Goal: Information Seeking & Learning: Learn about a topic

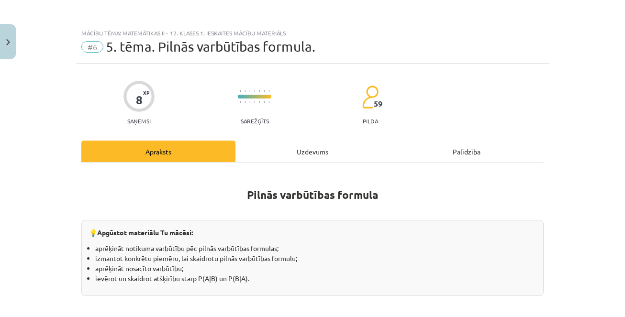
click at [11, 36] on button "Close" at bounding box center [8, 41] width 16 height 35
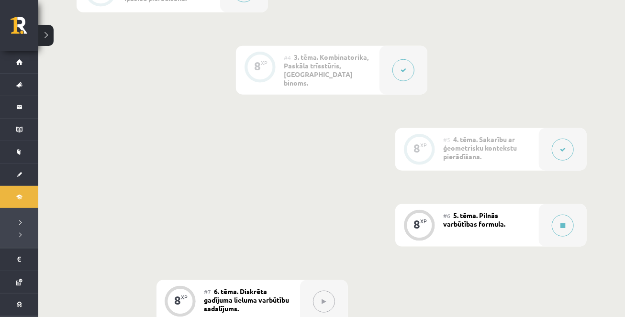
scroll to position [450, 0]
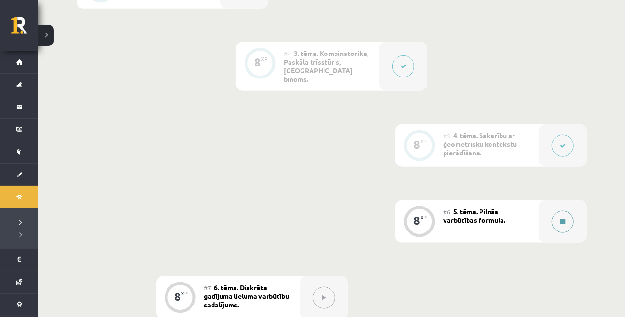
click at [565, 211] on button at bounding box center [563, 222] width 22 height 22
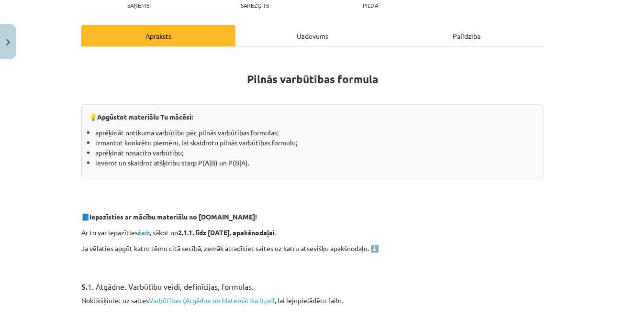
scroll to position [127, 0]
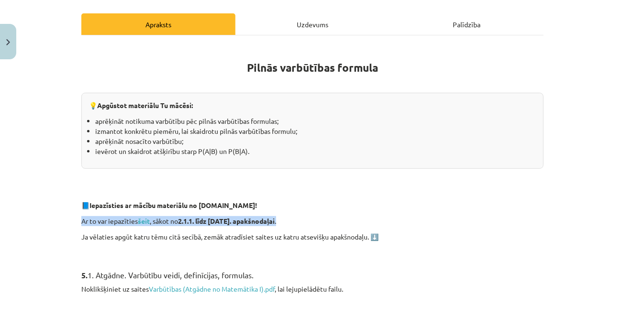
drag, startPoint x: 82, startPoint y: 219, endPoint x: 302, endPoint y: 221, distance: 219.6
click at [305, 223] on p "Ar to var iepazīties šeit , sākot no 2.1.1. līdz 2.1.10. apakšnodaļai ." at bounding box center [312, 221] width 462 height 10
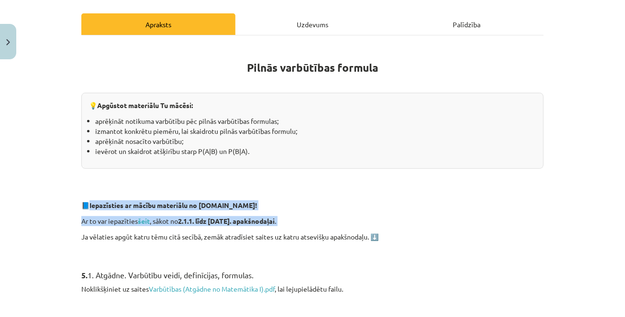
drag, startPoint x: 90, startPoint y: 205, endPoint x: 302, endPoint y: 228, distance: 213.1
copy div "Iepazīsties ar mācību materiālu no Skolo.lv! Ar to var iepazīties šeit , sākot …"
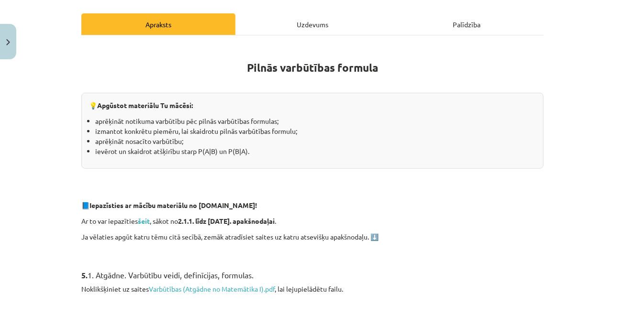
click at [497, 169] on p at bounding box center [312, 174] width 462 height 10
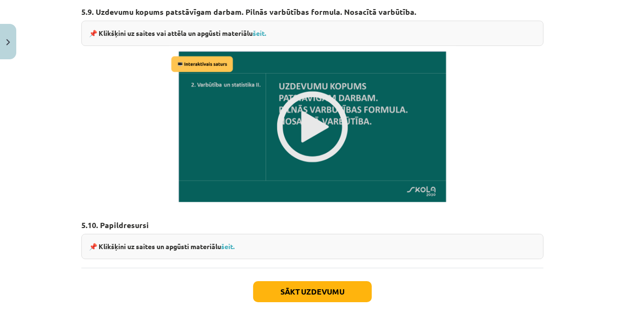
scroll to position [1423, 0]
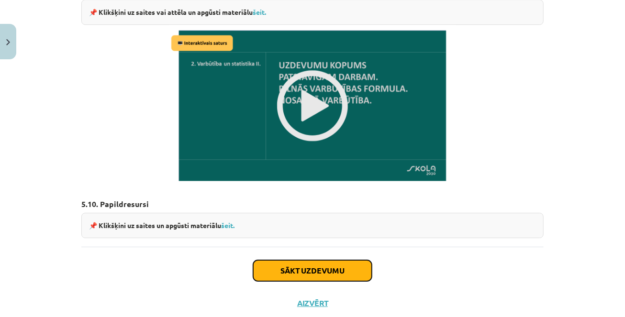
click at [306, 260] on button "Sākt uzdevumu" at bounding box center [312, 270] width 119 height 21
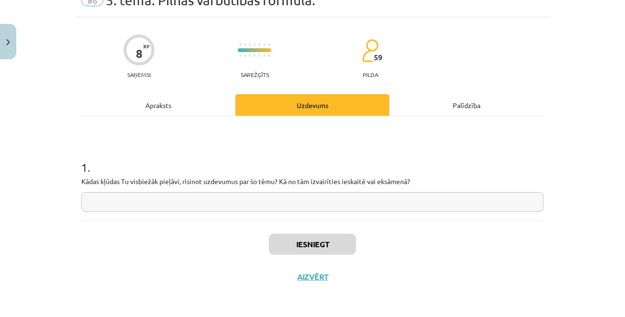
scroll to position [24, 0]
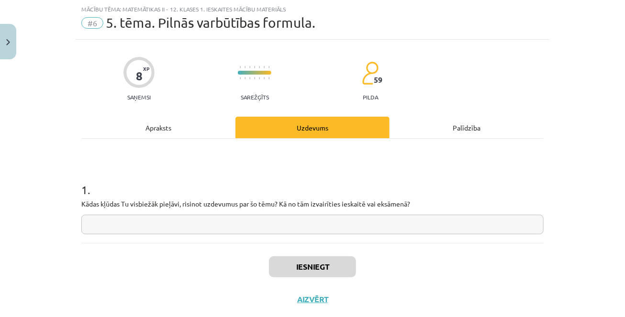
click at [150, 125] on div "Apraksts" at bounding box center [158, 128] width 154 height 22
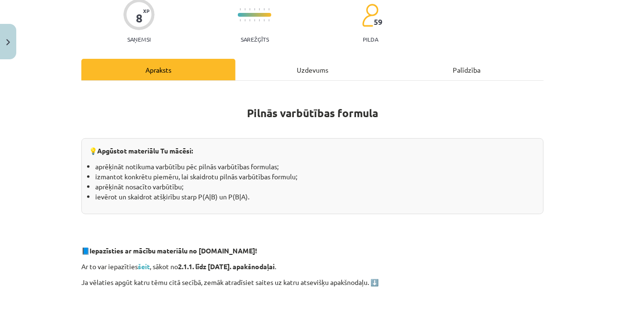
scroll to position [83, 0]
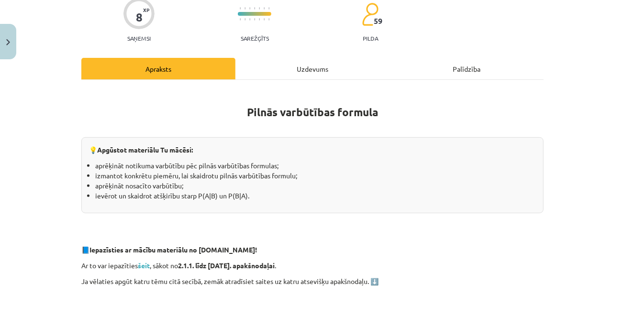
click at [308, 62] on div "Uzdevums" at bounding box center [312, 69] width 154 height 22
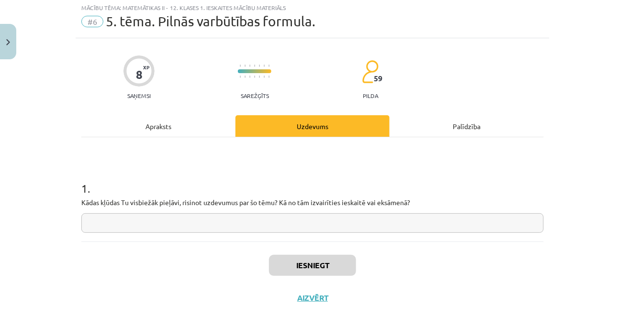
scroll to position [24, 0]
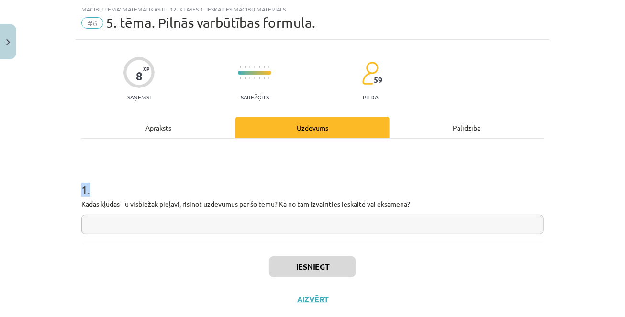
drag, startPoint x: 82, startPoint y: 192, endPoint x: 485, endPoint y: 224, distance: 405.0
click at [486, 224] on div "1 . Kādas kļūdas Tu visbiežāk pieļāvi, risinot uzdevumus par šo tēmu? Kā no tām…" at bounding box center [312, 200] width 462 height 68
copy h1 "1 ."
click at [210, 234] on input "text" at bounding box center [312, 225] width 462 height 20
paste input "**********"
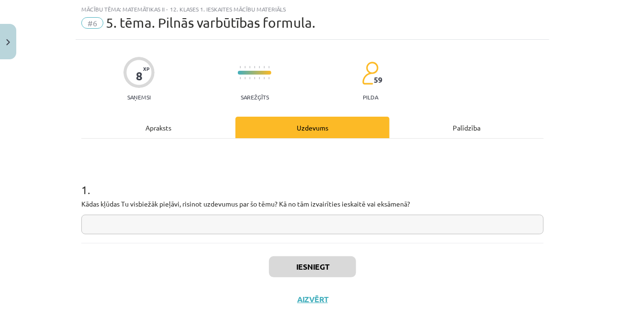
type input "**********"
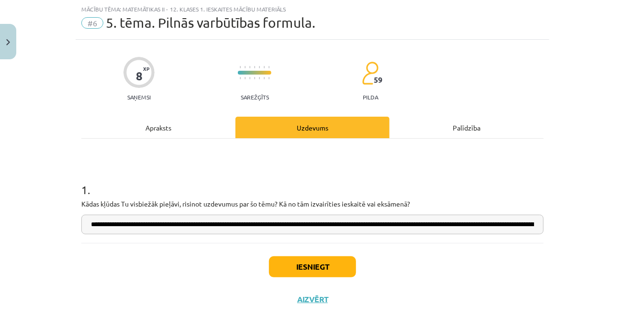
scroll to position [0, 423]
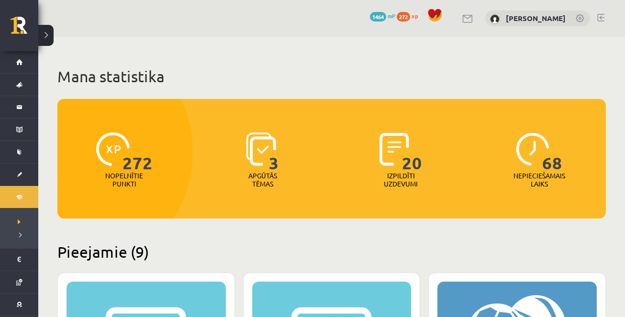
scroll to position [853, 0]
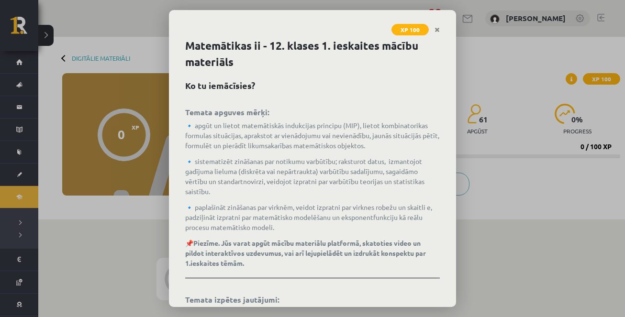
scroll to position [450, 0]
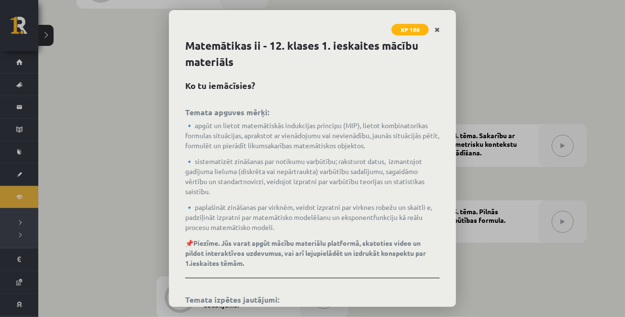
click at [440, 27] on link "Close" at bounding box center [437, 30] width 17 height 19
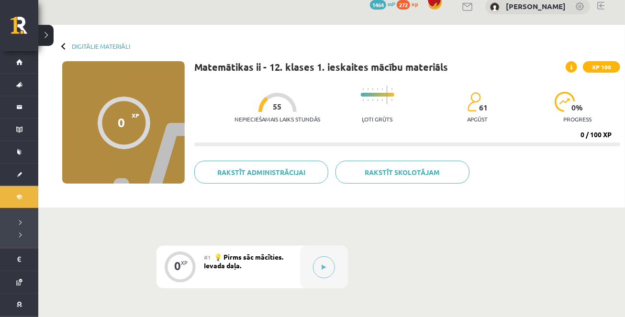
scroll to position [17, 0]
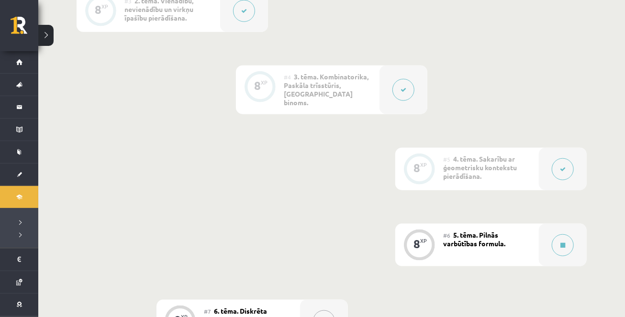
scroll to position [481, 0]
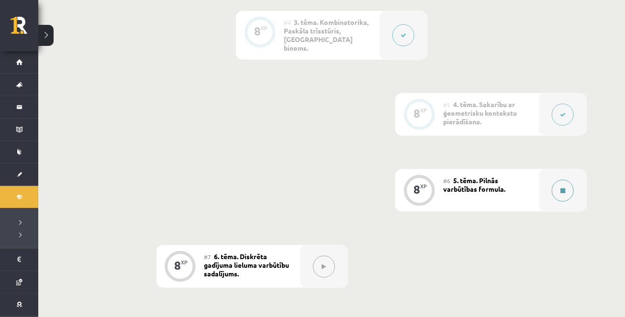
click at [561, 190] on button at bounding box center [563, 191] width 22 height 22
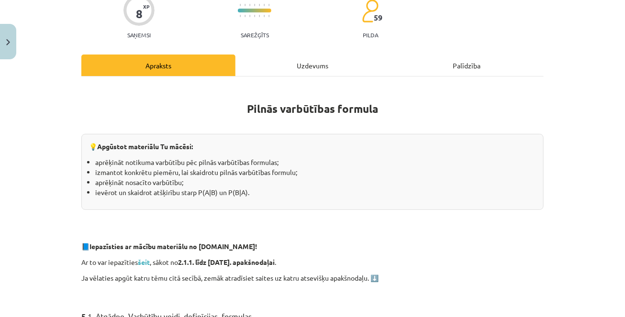
scroll to position [88, 0]
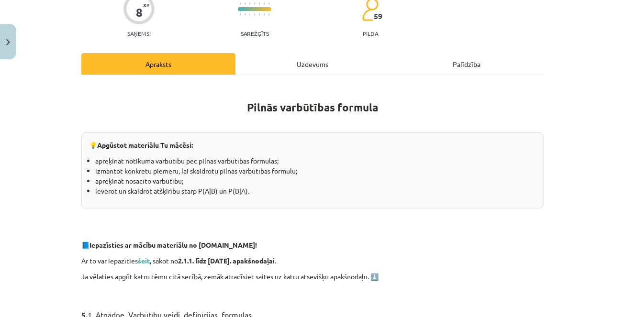
click at [311, 64] on div "Uzdevums" at bounding box center [312, 64] width 154 height 22
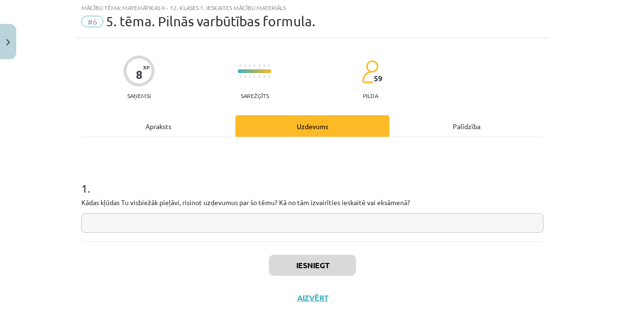
scroll to position [24, 0]
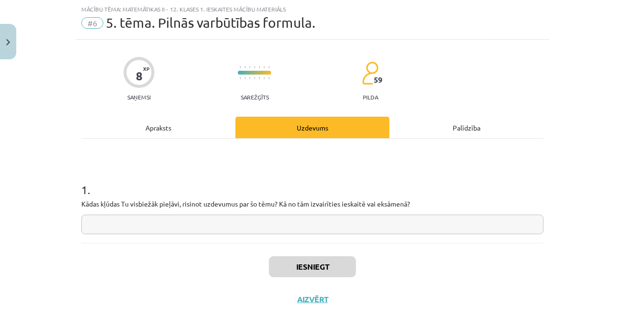
click at [278, 230] on input "text" at bounding box center [312, 225] width 462 height 20
paste input "**********"
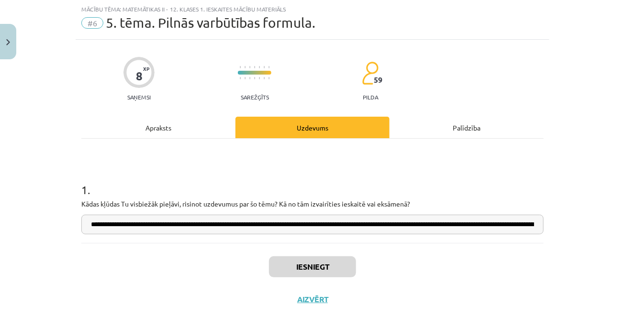
scroll to position [0, 423]
type input "**********"
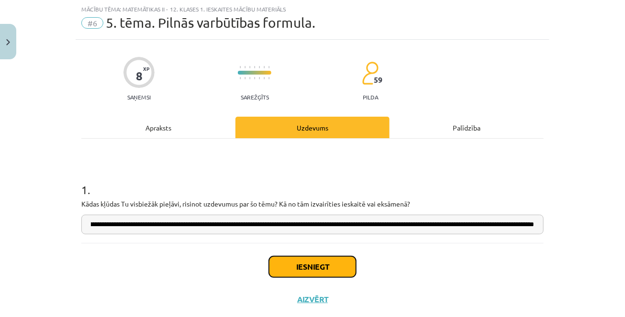
click at [300, 272] on button "Iesniegt" at bounding box center [312, 266] width 87 height 21
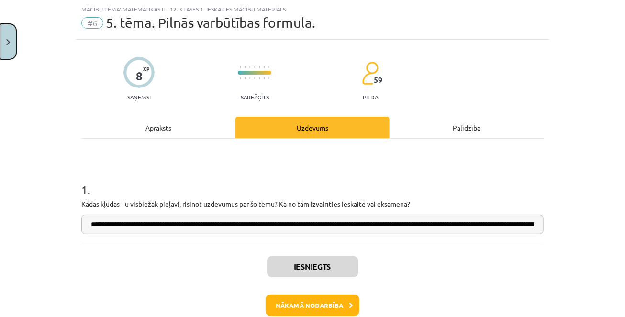
click at [9, 46] on button "Close" at bounding box center [8, 41] width 16 height 35
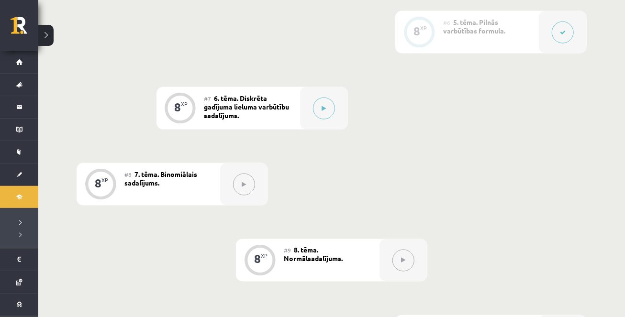
scroll to position [655, 0]
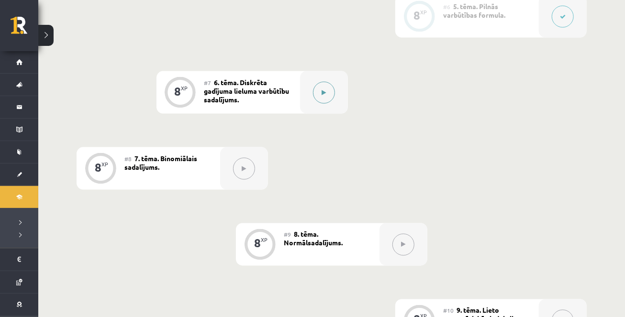
click at [326, 92] on button at bounding box center [324, 93] width 22 height 22
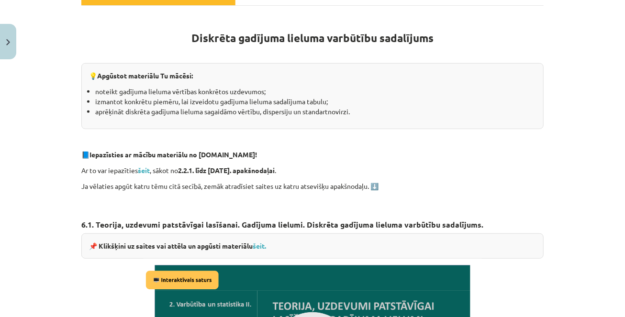
scroll to position [162, 0]
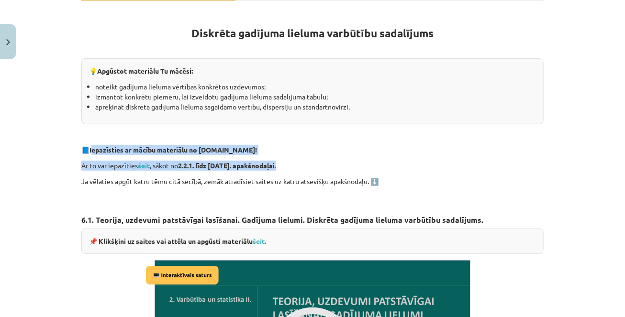
drag, startPoint x: 92, startPoint y: 146, endPoint x: 304, endPoint y: 168, distance: 213.5
copy div "epazīsties ar mācību materiālu no Skolo.lv! Ar to var iepazīties šeit , sākot n…"
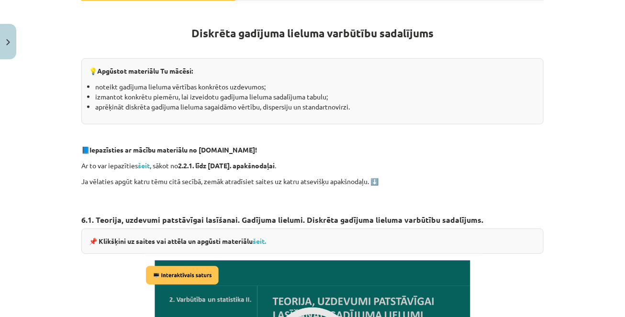
click at [288, 192] on p at bounding box center [312, 197] width 462 height 10
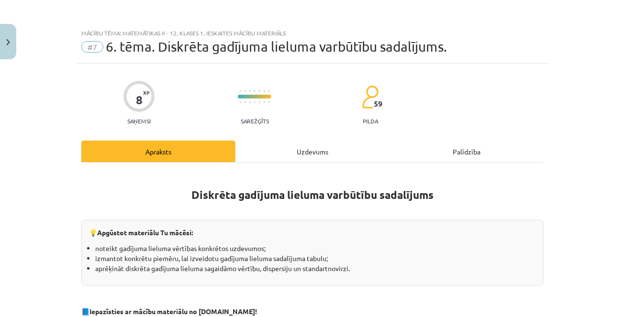
click at [290, 149] on div "Uzdevums" at bounding box center [312, 152] width 154 height 22
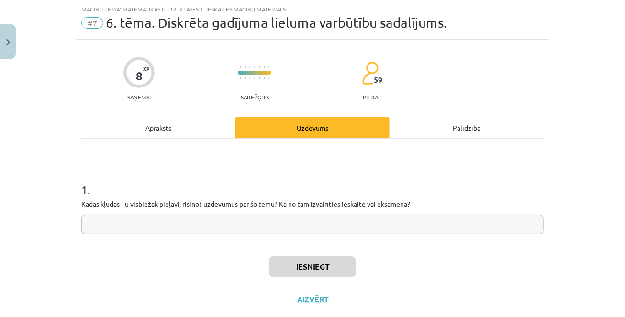
scroll to position [45, 0]
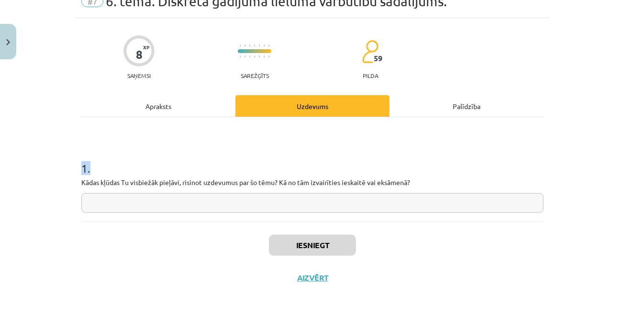
drag, startPoint x: 81, startPoint y: 169, endPoint x: 445, endPoint y: 195, distance: 364.9
click at [445, 195] on div "1 . Kādas kļūdas Tu visbiežāk pieļāvi, risinot uzdevumus par šo tēmu? Kā no tām…" at bounding box center [312, 179] width 462 height 68
copy h1 "1 ."
click at [267, 197] on input "text" at bounding box center [312, 203] width 462 height 20
paste input "**********"
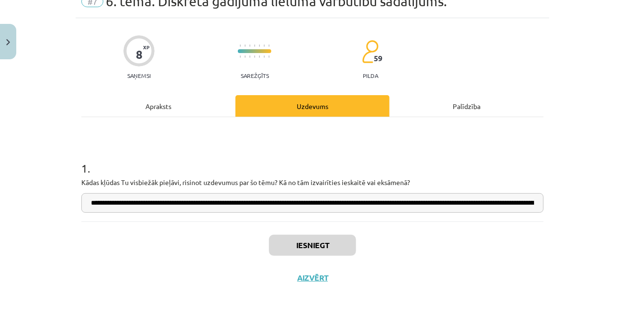
scroll to position [0, 368]
type input "**********"
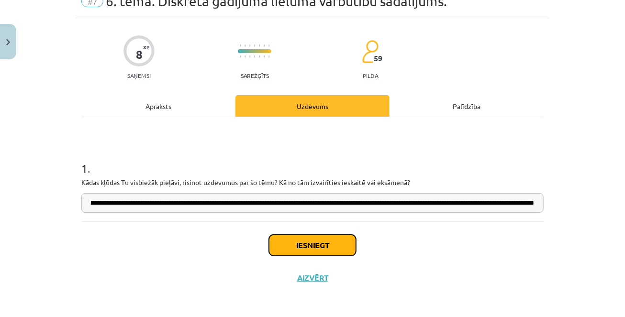
click at [293, 243] on button "Iesniegt" at bounding box center [312, 245] width 87 height 21
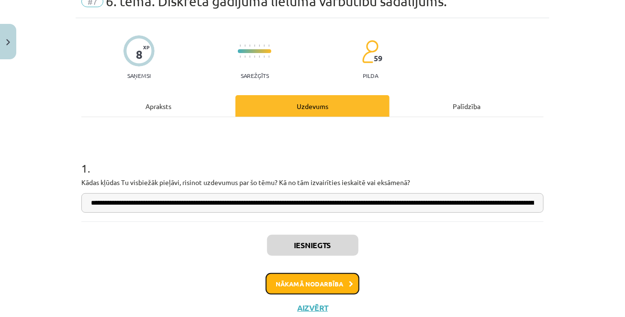
click at [298, 287] on button "Nākamā nodarbība" at bounding box center [312, 284] width 94 height 22
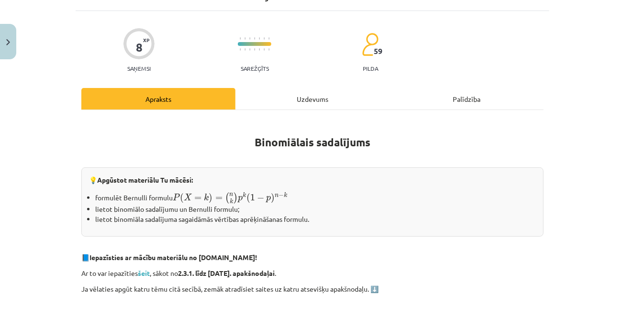
scroll to position [55, 0]
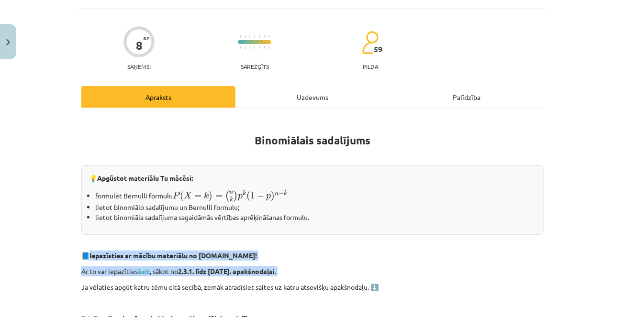
drag, startPoint x: 89, startPoint y: 251, endPoint x: 341, endPoint y: 278, distance: 253.1
copy div "Iepazīsties ar mācību materiālu no Skolo.lv! Ar to var iepazīties šeit , sākot …"
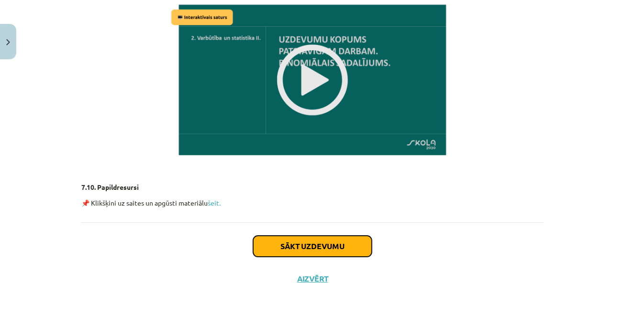
click at [303, 251] on button "Sākt uzdevumu" at bounding box center [312, 246] width 119 height 21
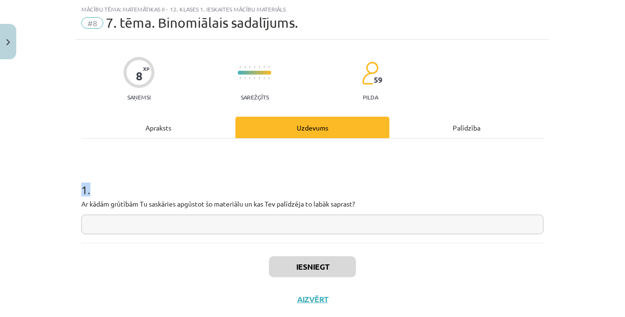
drag, startPoint x: 82, startPoint y: 189, endPoint x: 386, endPoint y: 210, distance: 304.9
click at [386, 210] on div "1 . Ar kādām grūtībām Tu saskāries apgūstot šo materiālu un kas Tev palīdzēja t…" at bounding box center [312, 200] width 462 height 68
copy h1 "1 ."
click at [216, 218] on input "text" at bounding box center [312, 225] width 462 height 20
paste input "**********"
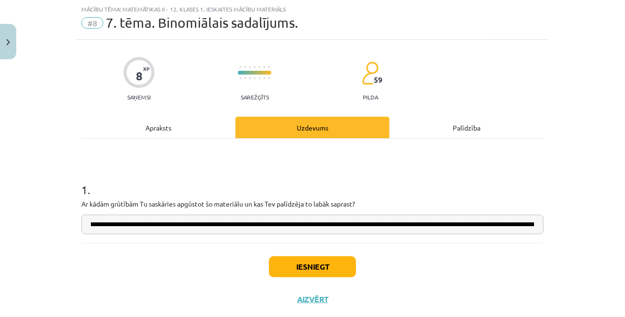
scroll to position [0, 0]
type input "**********"
click at [304, 270] on button "Iesniegt" at bounding box center [312, 266] width 87 height 21
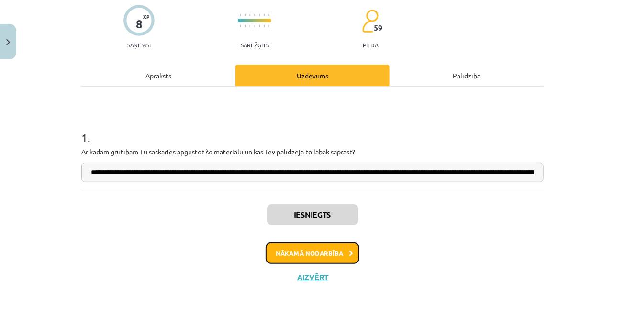
click at [308, 256] on button "Nākamā nodarbība" at bounding box center [312, 254] width 94 height 22
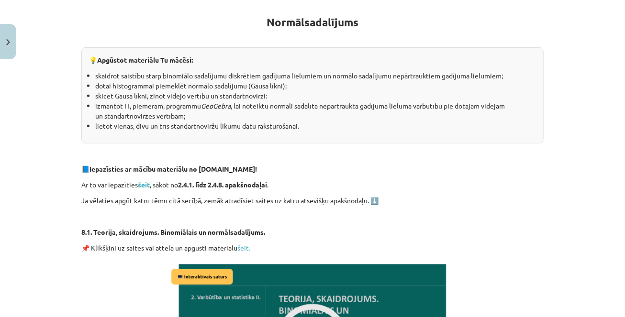
scroll to position [176, 0]
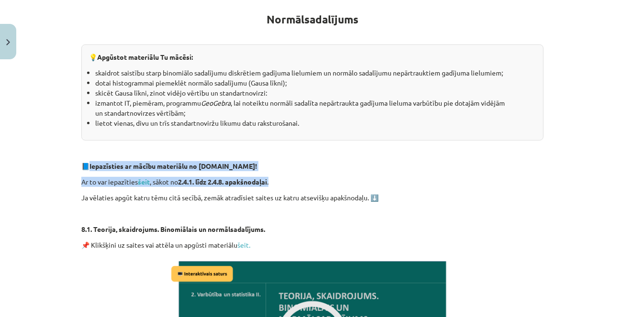
drag, startPoint x: 90, startPoint y: 164, endPoint x: 362, endPoint y: 178, distance: 272.1
copy div "Iepazīsties ar mācību materiālu no Skolo.lv! Ar to var iepazīties šeit , sākot …"
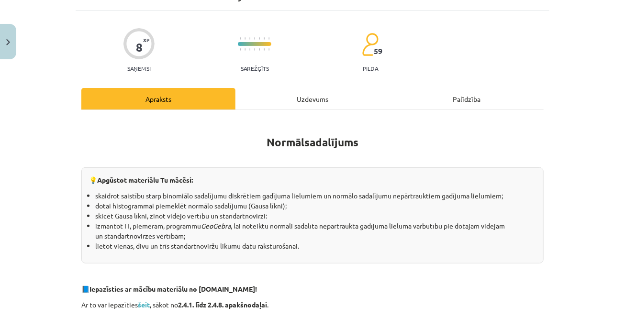
click at [295, 94] on div "Uzdevums" at bounding box center [312, 99] width 154 height 22
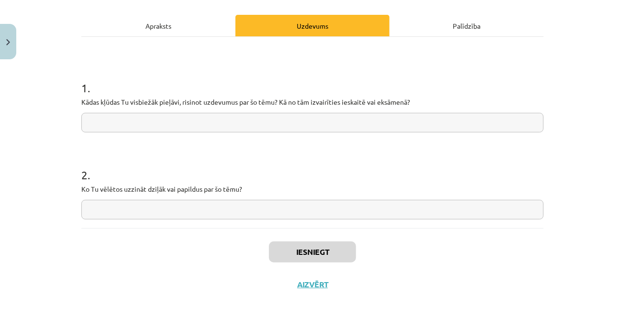
scroll to position [126, 0]
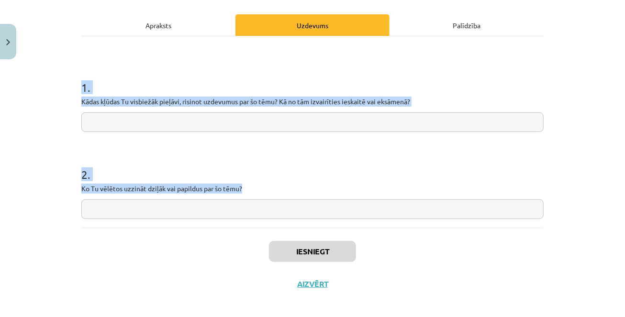
drag, startPoint x: 81, startPoint y: 87, endPoint x: 273, endPoint y: 191, distance: 218.1
click at [273, 191] on form "1 . Kādas kļūdas Tu visbiežāk pieļāvi, risinot uzdevumus par šo tēmu? Kā no tām…" at bounding box center [312, 141] width 462 height 155
copy form "1 . Kādas kļūdas Tu visbiežāk pieļāvi, risinot uzdevumus par šo tēmu? Kā no tām…"
click at [207, 117] on input "text" at bounding box center [312, 122] width 462 height 20
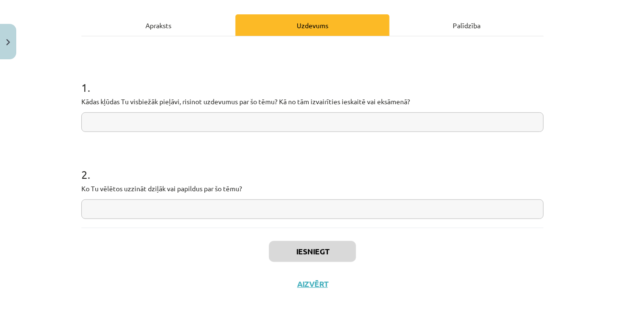
paste input "**********"
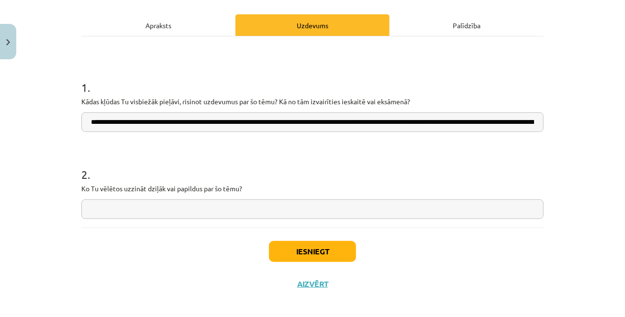
scroll to position [0, 320]
type input "**********"
click at [223, 208] on input "text" at bounding box center [312, 209] width 462 height 20
paste input "**********"
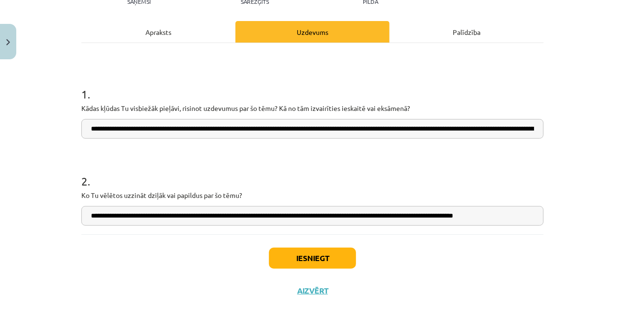
scroll to position [133, 0]
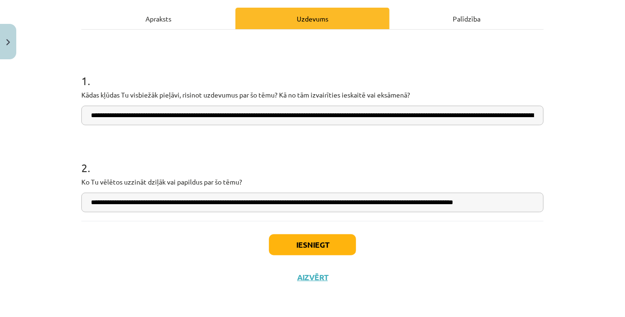
type input "**********"
click at [298, 239] on button "Iesniegt" at bounding box center [312, 244] width 87 height 21
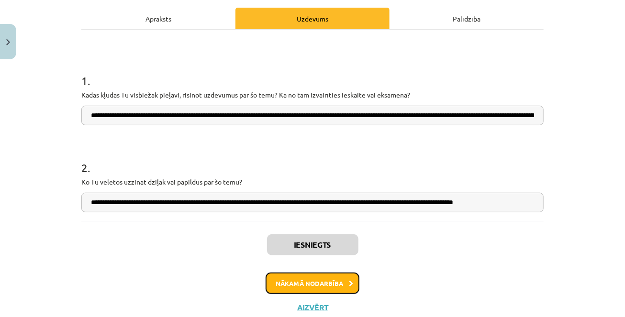
click at [299, 280] on button "Nākamā nodarbība" at bounding box center [312, 284] width 94 height 22
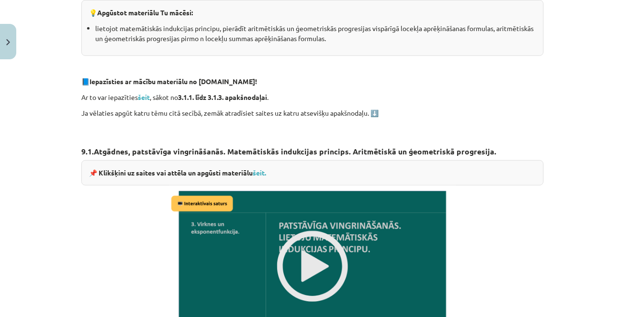
scroll to position [219, 0]
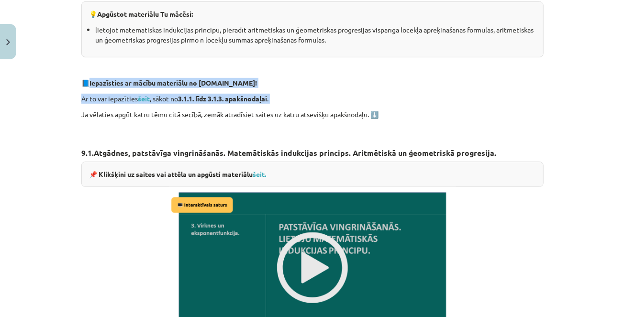
drag, startPoint x: 90, startPoint y: 82, endPoint x: 304, endPoint y: 105, distance: 215.5
copy div "Iepazīsties ar mācību materiālu no Skolo.lv! Ar to var iepazīties šeit , sākot …"
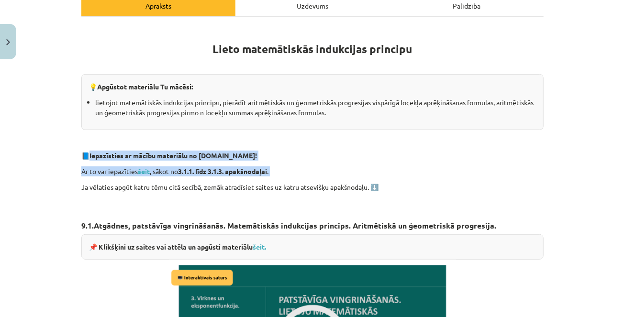
scroll to position [0, 0]
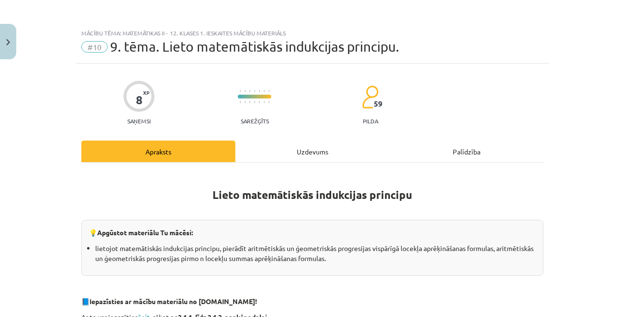
click at [307, 150] on div "Uzdevums" at bounding box center [312, 152] width 154 height 22
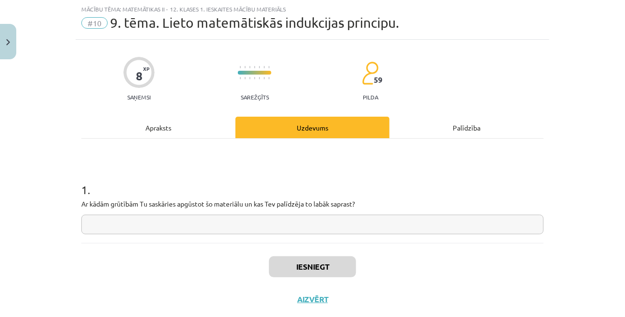
scroll to position [45, 0]
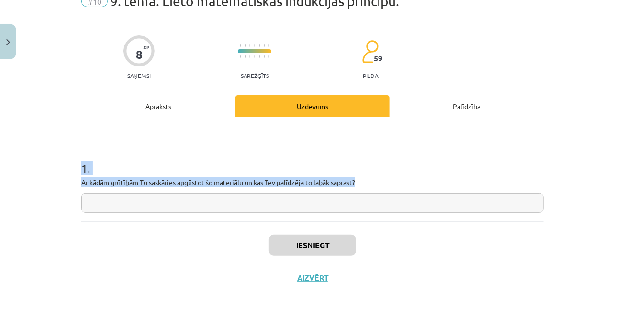
drag, startPoint x: 81, startPoint y: 166, endPoint x: 387, endPoint y: 186, distance: 306.3
click at [387, 187] on div "1 . Ar kādām grūtībām Tu saskāries apgūstot šo materiālu un kas Tev palīdzēja t…" at bounding box center [312, 179] width 462 height 68
copy div "1 . Ar kādām grūtībām Tu saskāries apgūstot šo materiālu un kas Tev palīdzēja t…"
click at [134, 117] on div "1 . Ar kādām grūtībām Tu saskāries apgūstot šo materiālu un kas Tev palīdzēja t…" at bounding box center [312, 169] width 462 height 104
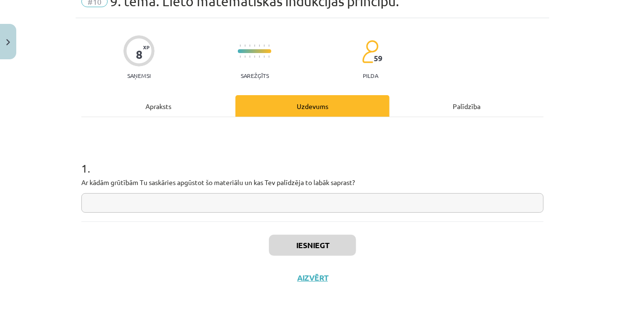
click at [166, 197] on input "text" at bounding box center [312, 203] width 462 height 20
paste input "**********"
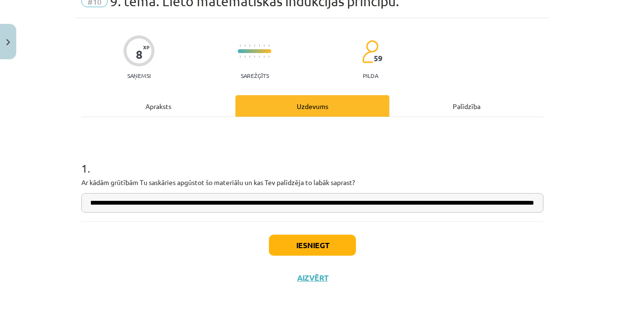
scroll to position [0, 359]
type input "**********"
click at [325, 247] on button "Iesniegt" at bounding box center [312, 245] width 87 height 21
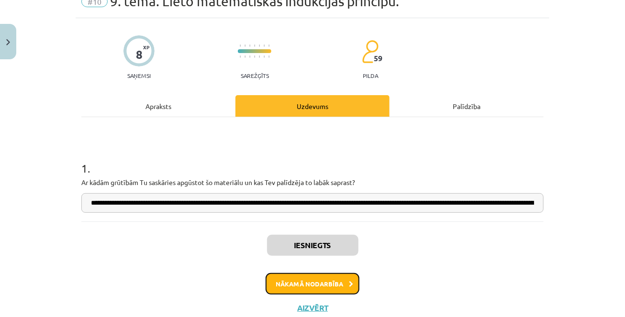
click at [330, 281] on button "Nākamā nodarbība" at bounding box center [312, 284] width 94 height 22
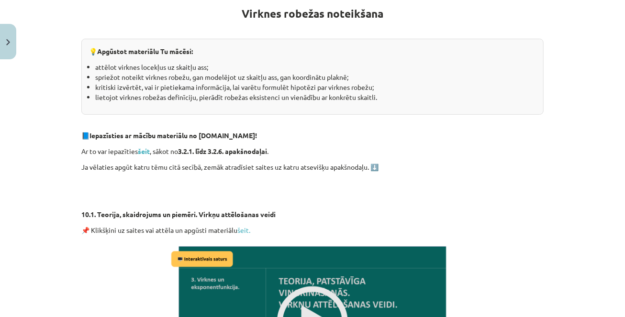
scroll to position [192, 0]
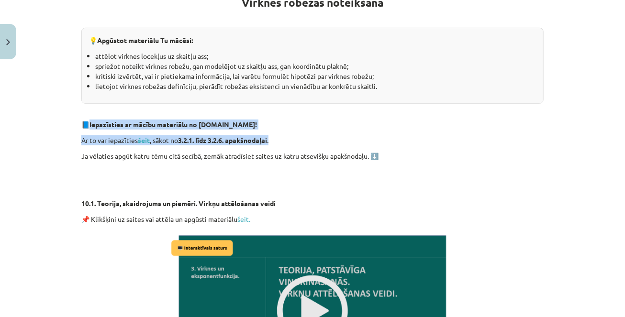
drag, startPoint x: 88, startPoint y: 124, endPoint x: 297, endPoint y: 138, distance: 208.5
copy div "📘 Iepazīsties ar mācību materiālu no Skolo.lv! Ar to var iepazīties šeit , sāko…"
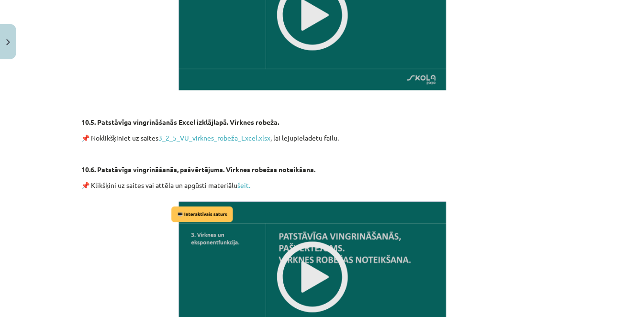
scroll to position [1283, 0]
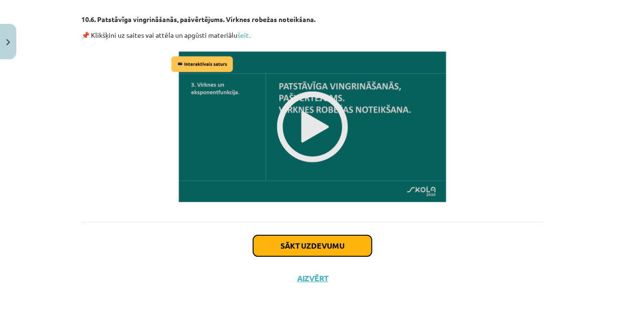
click at [279, 246] on button "Sākt uzdevumu" at bounding box center [312, 245] width 119 height 21
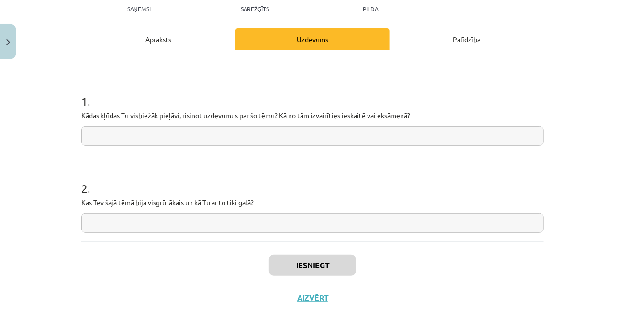
scroll to position [118, 0]
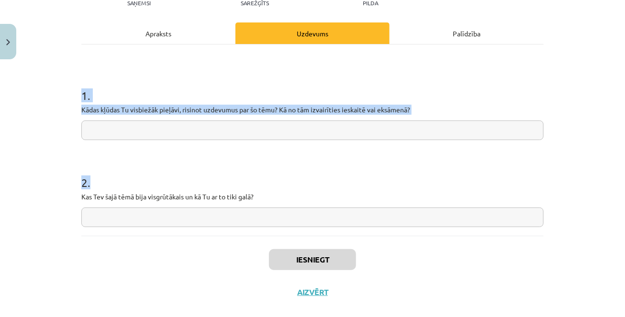
drag, startPoint x: 81, startPoint y: 94, endPoint x: 303, endPoint y: 203, distance: 247.1
click at [303, 203] on form "1 . Kādas kļūdas Tu visbiežāk pieļāvi, risinot uzdevumus par šo tēmu? Kā no tām…" at bounding box center [312, 149] width 462 height 155
copy form "1 . Kādas kļūdas Tu visbiežāk pieļāvi, risinot uzdevumus par šo tēmu? Kā no tām…"
click at [10, 45] on button "Close" at bounding box center [8, 41] width 16 height 35
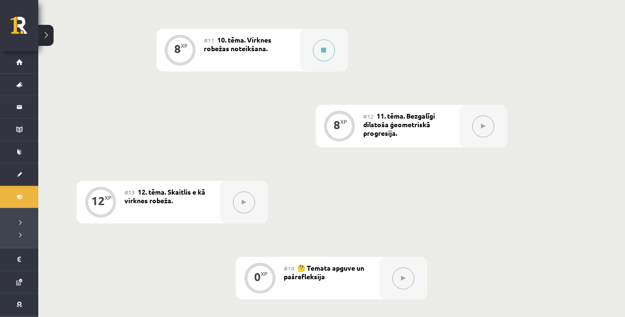
scroll to position [999, 0]
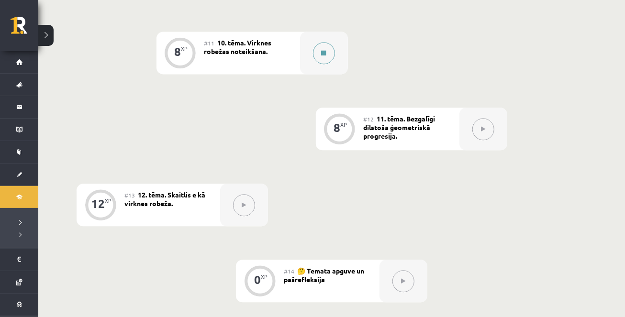
click at [324, 56] on icon at bounding box center [323, 53] width 5 height 6
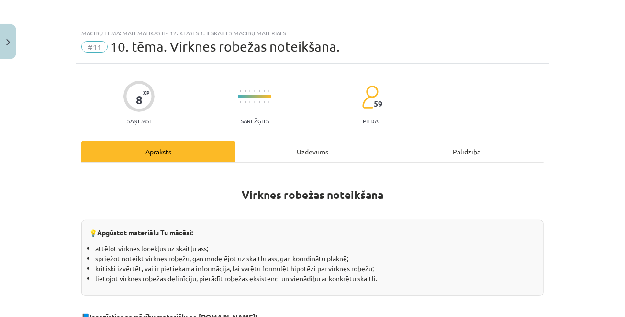
click at [324, 152] on div "Uzdevums" at bounding box center [312, 152] width 154 height 22
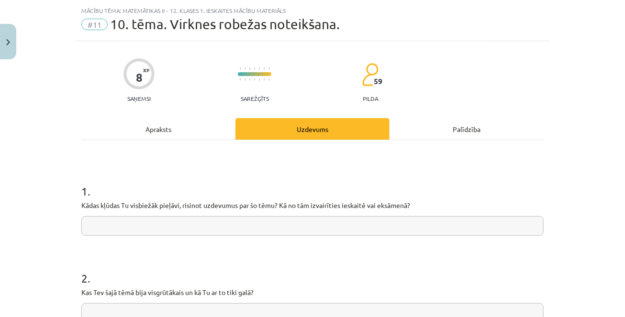
scroll to position [24, 0]
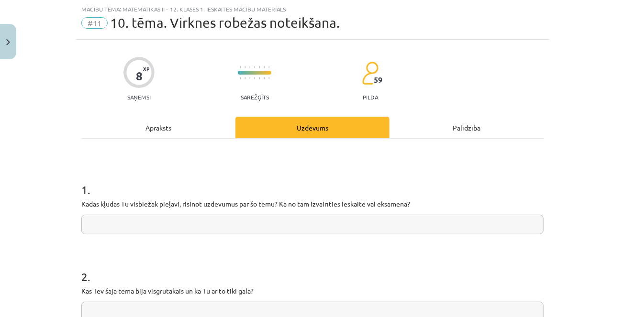
click at [223, 228] on input "text" at bounding box center [312, 225] width 462 height 20
paste input "**********"
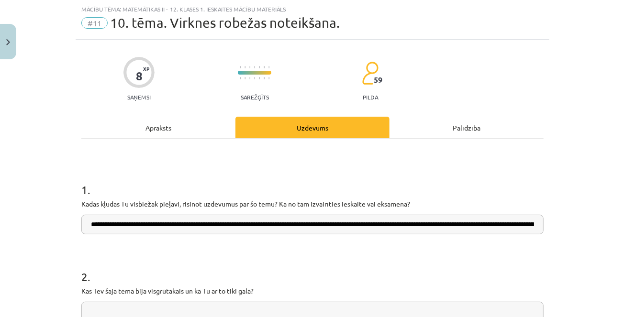
scroll to position [0, 373]
type input "**********"
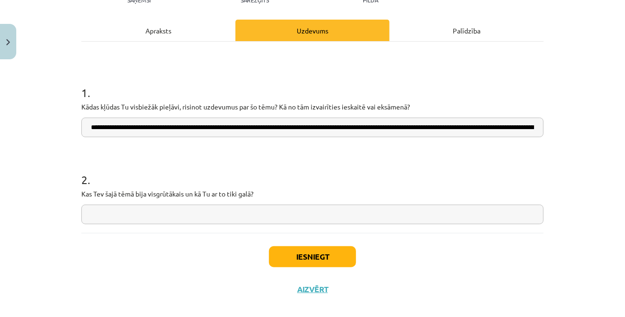
scroll to position [133, 0]
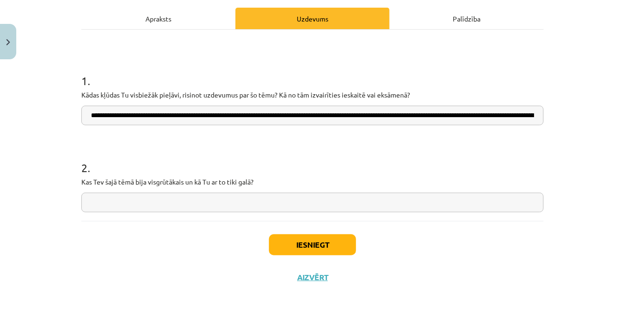
click at [153, 195] on input "text" at bounding box center [312, 203] width 462 height 20
paste input "**********"
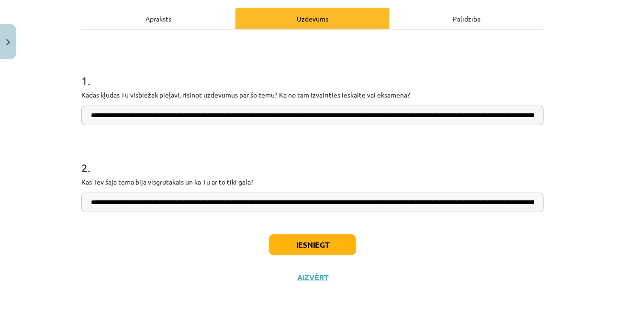
scroll to position [0, 127]
type input "**********"
click at [292, 244] on button "Iesniegt" at bounding box center [312, 244] width 87 height 21
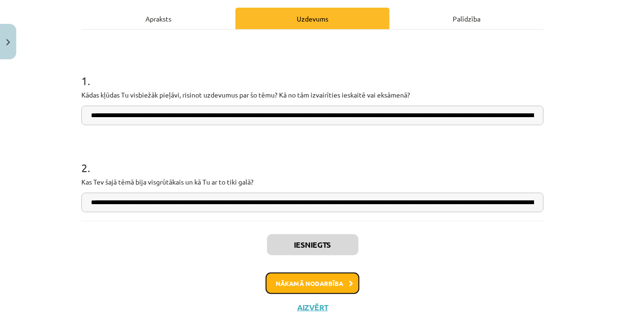
click at [319, 284] on button "Nākamā nodarbība" at bounding box center [312, 284] width 94 height 22
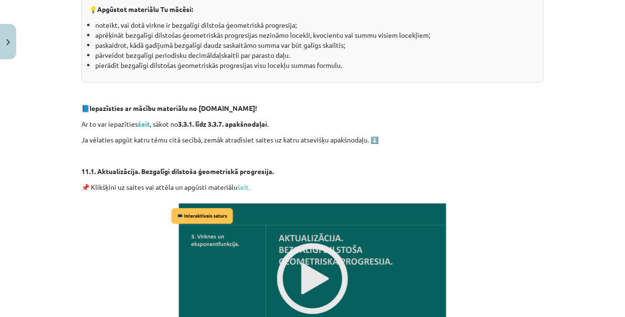
scroll to position [230, 0]
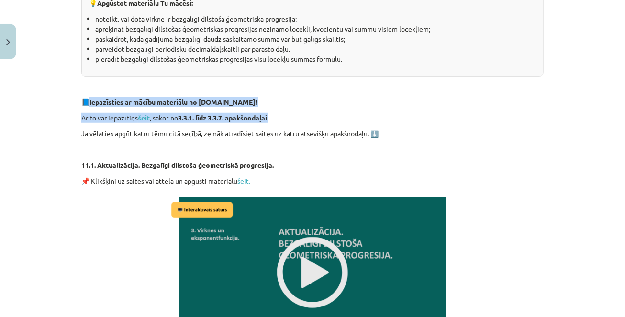
drag, startPoint x: 88, startPoint y: 101, endPoint x: 300, endPoint y: 115, distance: 212.3
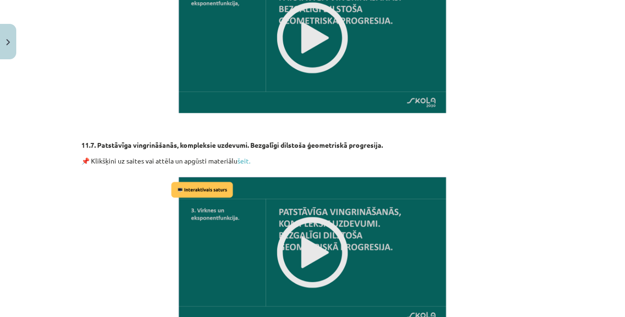
scroll to position [1674, 0]
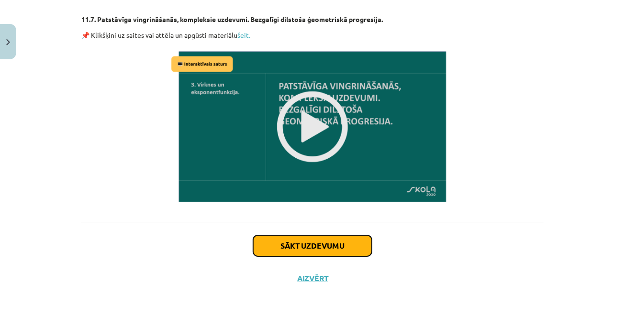
click at [296, 251] on button "Sākt uzdevumu" at bounding box center [312, 245] width 119 height 21
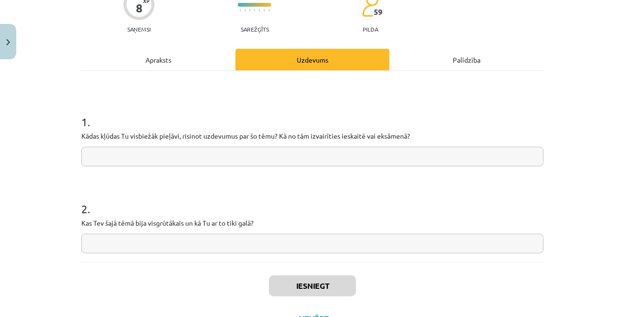
scroll to position [112, 0]
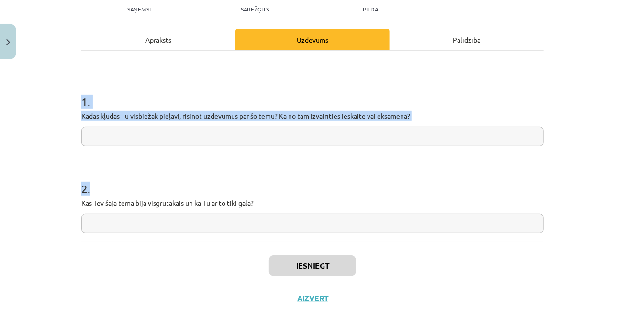
drag, startPoint x: 83, startPoint y: 99, endPoint x: 299, endPoint y: 209, distance: 241.9
click at [299, 209] on form "1 . Kādas kļūdas Tu visbiežāk pieļāvi, risinot uzdevumus par šo tēmu? Kā no tām…" at bounding box center [312, 155] width 462 height 155
click at [167, 136] on input "text" at bounding box center [312, 137] width 462 height 20
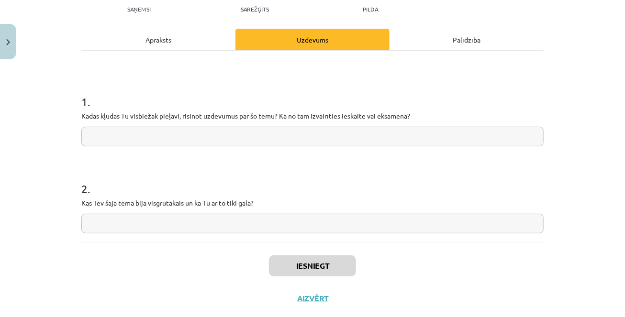
paste input "**********"
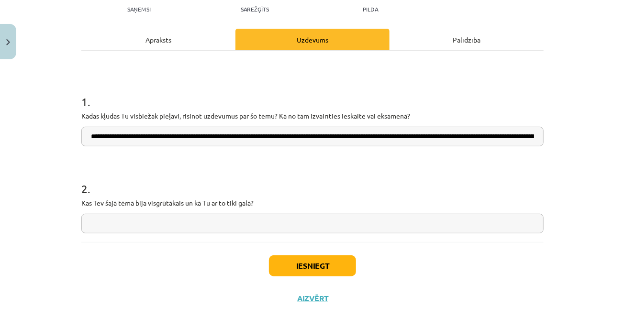
scroll to position [0, 351]
type input "**********"
click at [160, 224] on input "text" at bounding box center [312, 224] width 462 height 20
paste input "**********"
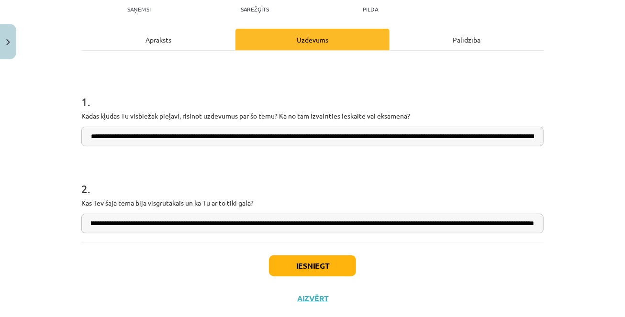
scroll to position [0, 290]
drag, startPoint x: 406, startPoint y: 224, endPoint x: 541, endPoint y: 225, distance: 134.4
click at [541, 225] on input "**********" at bounding box center [312, 224] width 462 height 20
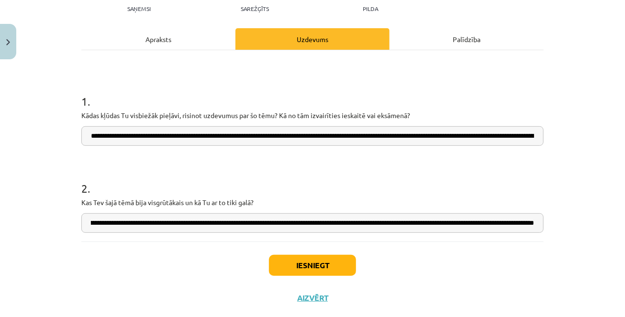
type input "**********"
click at [463, 137] on input "**********" at bounding box center [312, 136] width 462 height 20
click at [331, 263] on button "Iesniegt" at bounding box center [312, 265] width 87 height 21
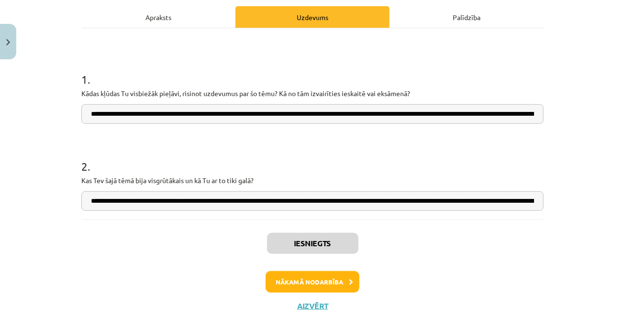
scroll to position [163, 0]
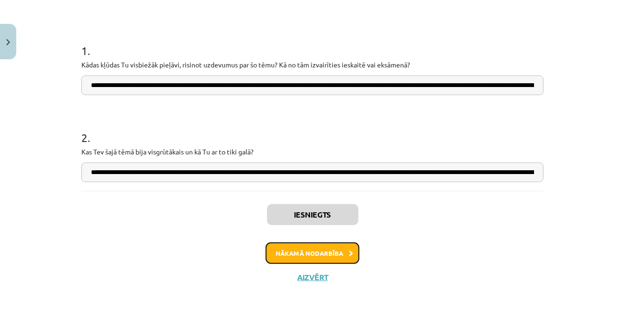
click at [317, 249] on button "Nākamā nodarbība" at bounding box center [312, 254] width 94 height 22
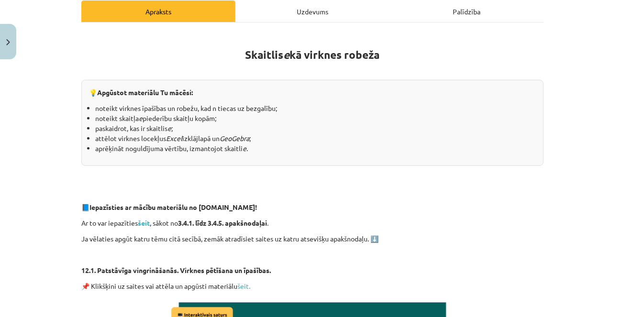
scroll to position [142, 0]
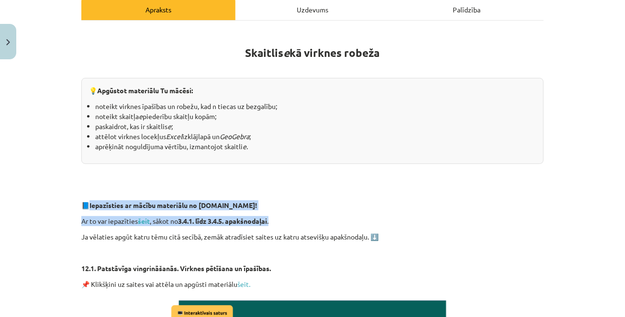
drag, startPoint x: 89, startPoint y: 204, endPoint x: 303, endPoint y: 221, distance: 214.5
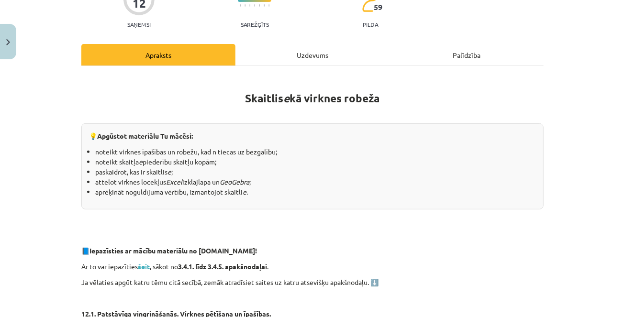
click at [301, 54] on div "Uzdevums" at bounding box center [312, 55] width 154 height 22
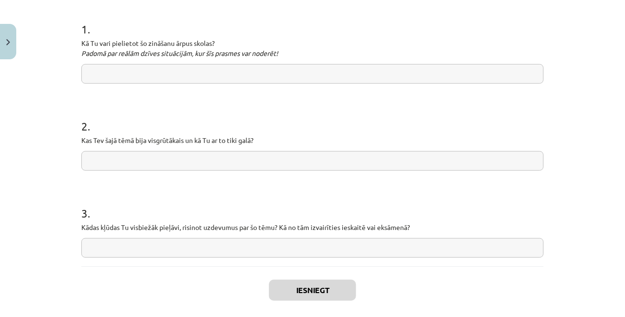
scroll to position [184, 0]
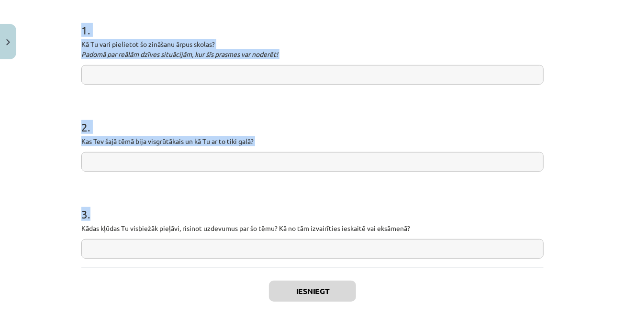
drag, startPoint x: 82, startPoint y: 27, endPoint x: 398, endPoint y: 240, distance: 381.5
click at [398, 241] on form "1 . Kā Tu vari pielietot šo zināšanu ārpus skolas? Padomā par reālām dzīves sit…" at bounding box center [312, 133] width 462 height 252
click at [156, 164] on input "text" at bounding box center [312, 162] width 462 height 20
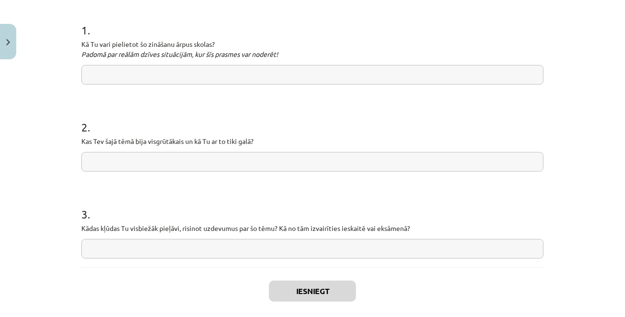
paste input "**********"
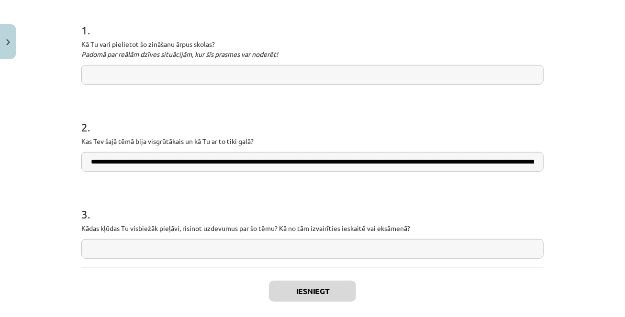
scroll to position [0, 284]
type input "**********"
click at [193, 79] on input "text" at bounding box center [312, 75] width 462 height 20
paste input "**********"
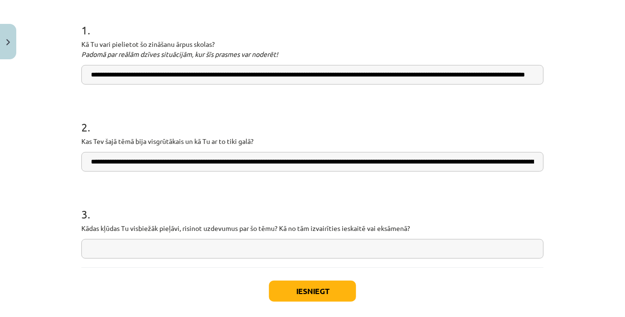
scroll to position [0, 69]
type input "**********"
click at [164, 245] on input "text" at bounding box center [312, 249] width 462 height 20
paste input "**********"
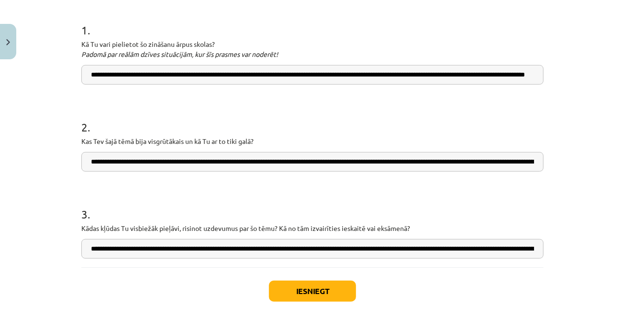
scroll to position [0, 326]
click at [216, 246] on input "**********" at bounding box center [312, 249] width 462 height 20
type input "**********"
click at [234, 163] on input "**********" at bounding box center [312, 162] width 462 height 20
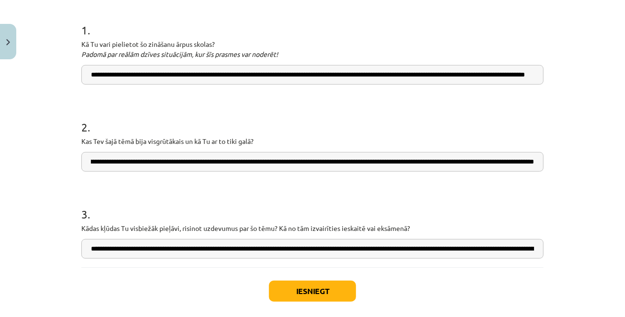
scroll to position [0, 284]
click at [234, 75] on input "**********" at bounding box center [312, 75] width 462 height 20
click at [297, 289] on button "Iesniegt" at bounding box center [312, 291] width 87 height 21
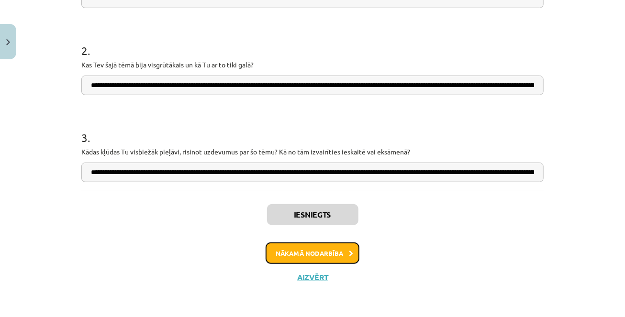
click at [312, 254] on button "Nākamā nodarbība" at bounding box center [312, 254] width 94 height 22
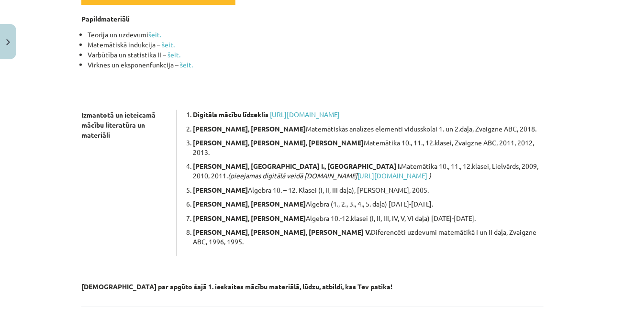
scroll to position [158, 0]
click at [156, 33] on link "šeit." at bounding box center [154, 34] width 13 height 9
click at [169, 44] on link "šeit." at bounding box center [168, 44] width 13 height 9
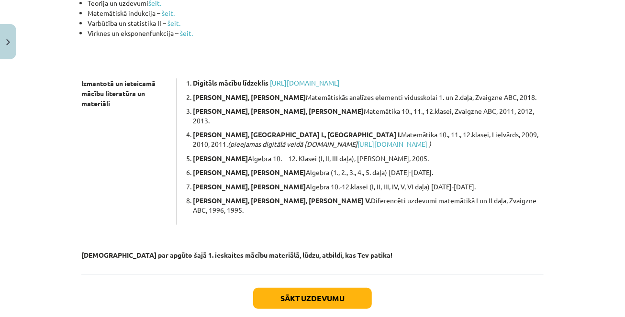
scroll to position [192, 0]
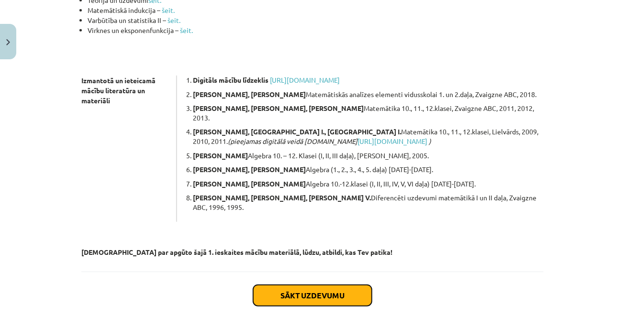
click at [319, 285] on button "Sākt uzdevumu" at bounding box center [312, 295] width 119 height 21
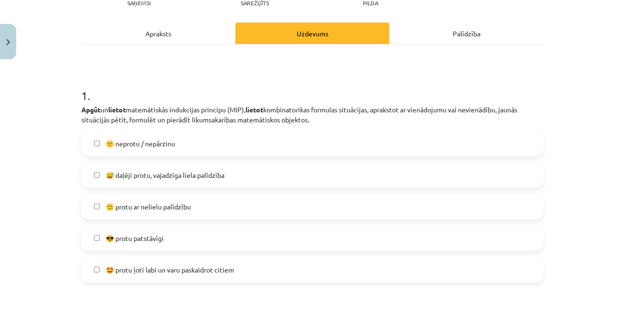
scroll to position [119, 0]
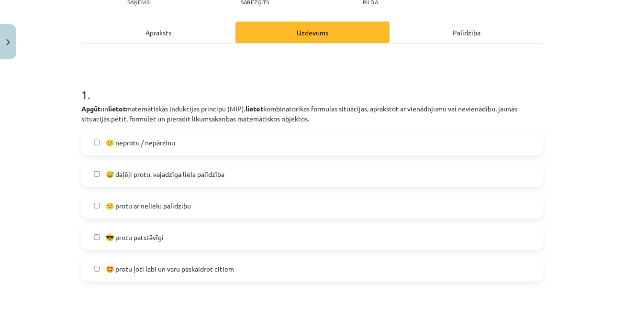
click at [266, 172] on label "😅 daļēji protu, vajadzīga liela palīdzība" at bounding box center [312, 174] width 460 height 24
click at [260, 181] on label "😅 daļēji protu, vajadzīga liela palīdzība" at bounding box center [312, 174] width 460 height 24
click at [259, 210] on label "🙂 protu ar nelielu palīdzību" at bounding box center [312, 206] width 460 height 24
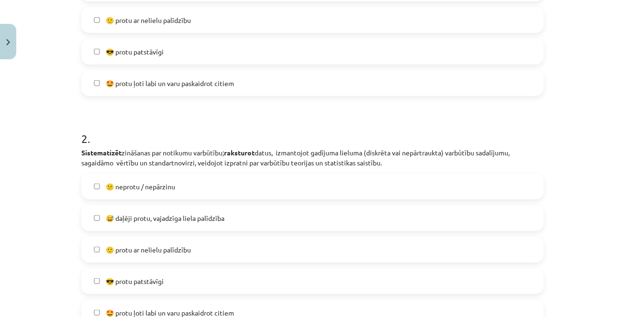
scroll to position [322, 0]
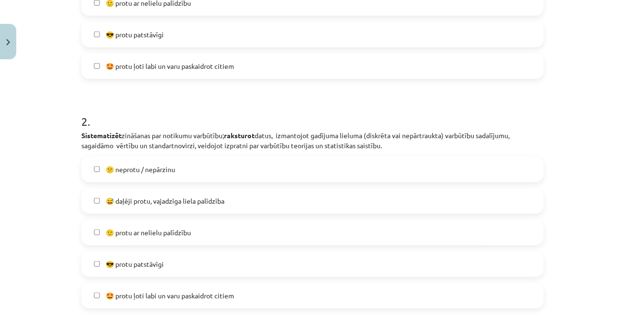
click at [178, 229] on span "🙂 protu ar nelielu palīdzību" at bounding box center [148, 233] width 85 height 10
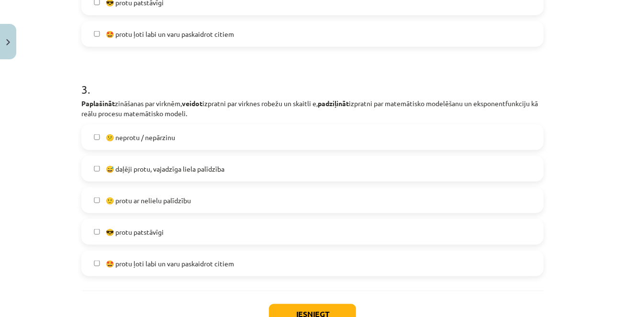
scroll to position [593, 0]
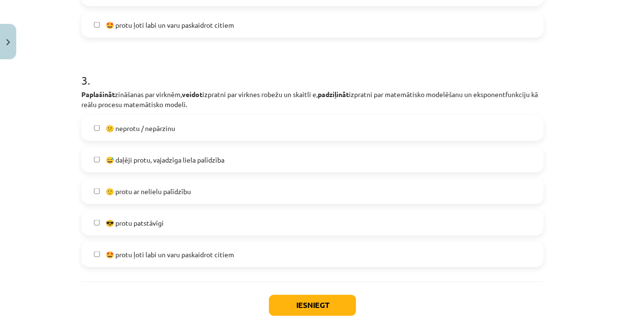
click at [176, 196] on span "🙂 protu ar nelielu palīdzību" at bounding box center [148, 192] width 85 height 10
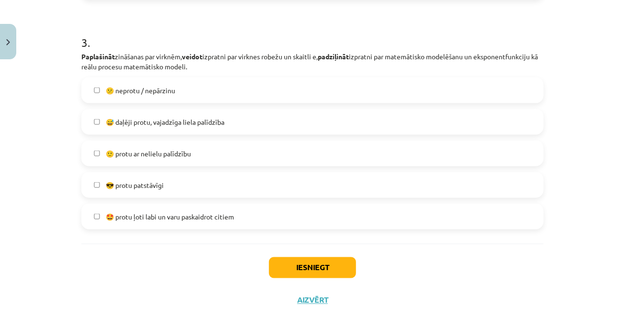
scroll to position [631, 0]
click at [328, 268] on button "Iesniegt" at bounding box center [312, 267] width 87 height 21
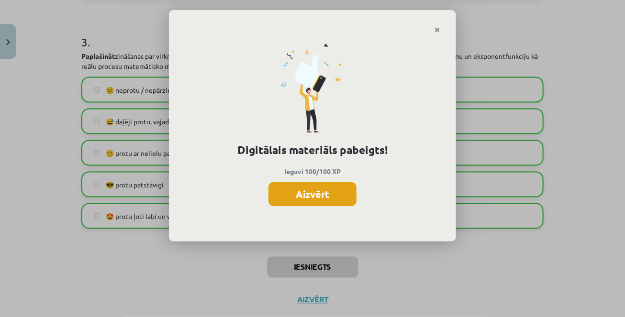
click at [329, 192] on button "Aizvērt" at bounding box center [312, 194] width 88 height 24
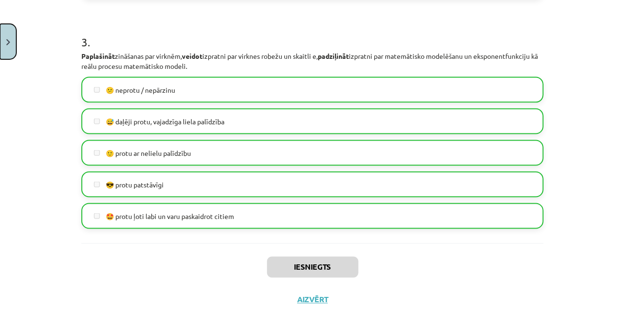
click at [4, 36] on button "Close" at bounding box center [8, 41] width 16 height 35
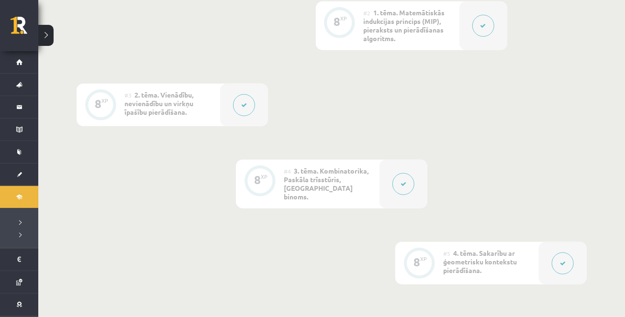
scroll to position [0, 0]
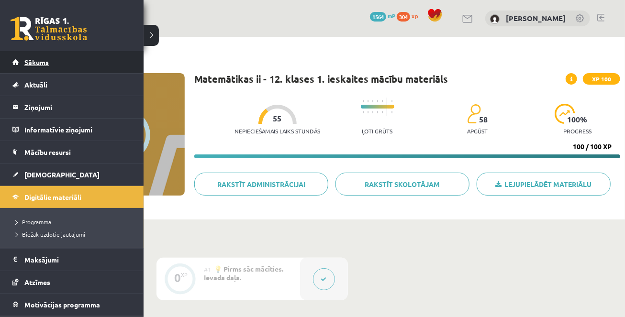
click at [35, 58] on span "Sākums" at bounding box center [36, 62] width 24 height 9
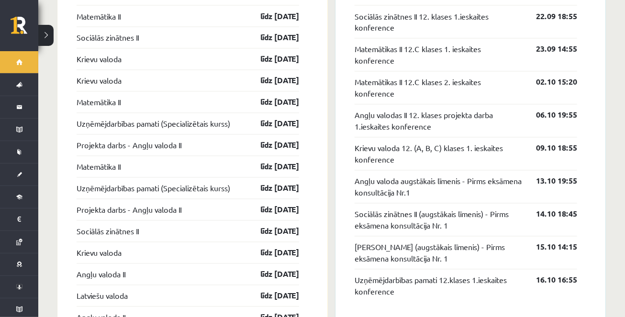
scroll to position [835, 0]
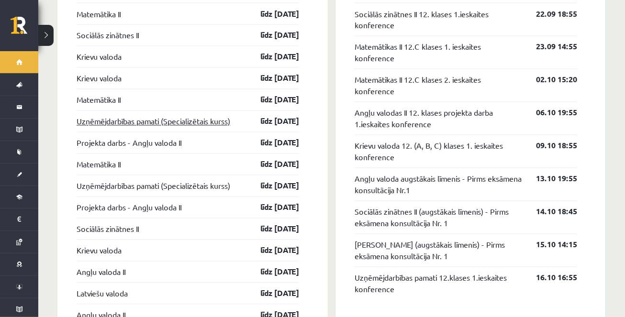
click at [191, 116] on link "Uzņēmējdarbības pamati (Specializētais kurss)" at bounding box center [154, 121] width 154 height 11
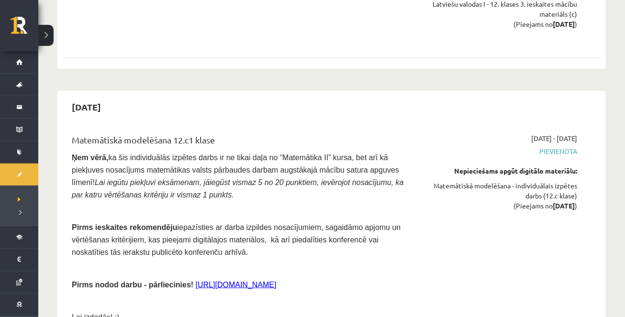
scroll to position [3945, 0]
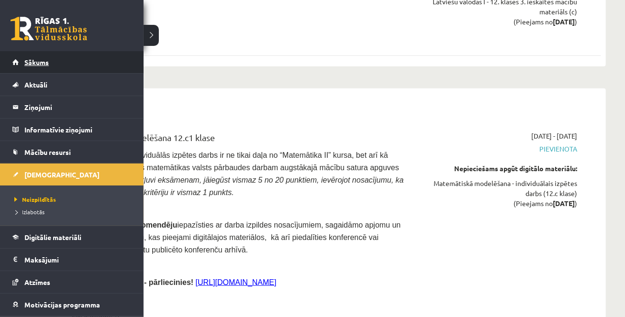
click at [24, 61] on span "Sākums" at bounding box center [36, 62] width 24 height 9
